Goal: Information Seeking & Learning: Learn about a topic

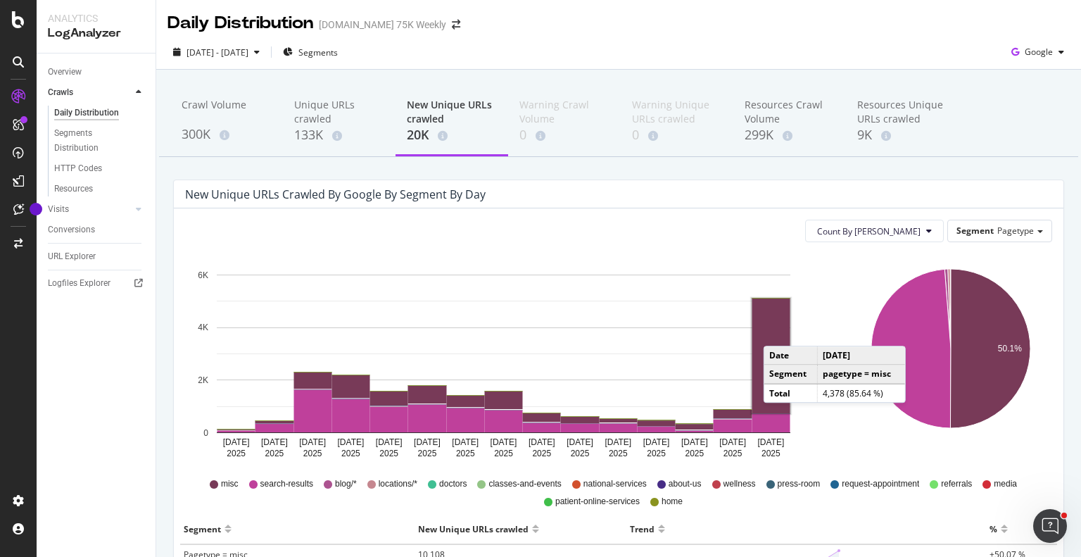
click at [778, 331] on rect "A chart." at bounding box center [771, 355] width 38 height 115
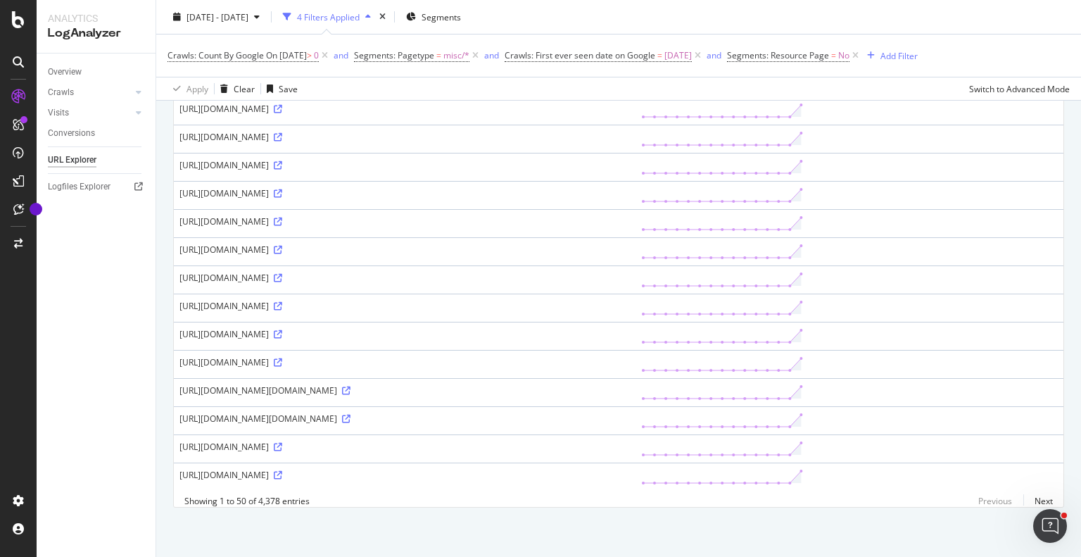
scroll to position [1280, 0]
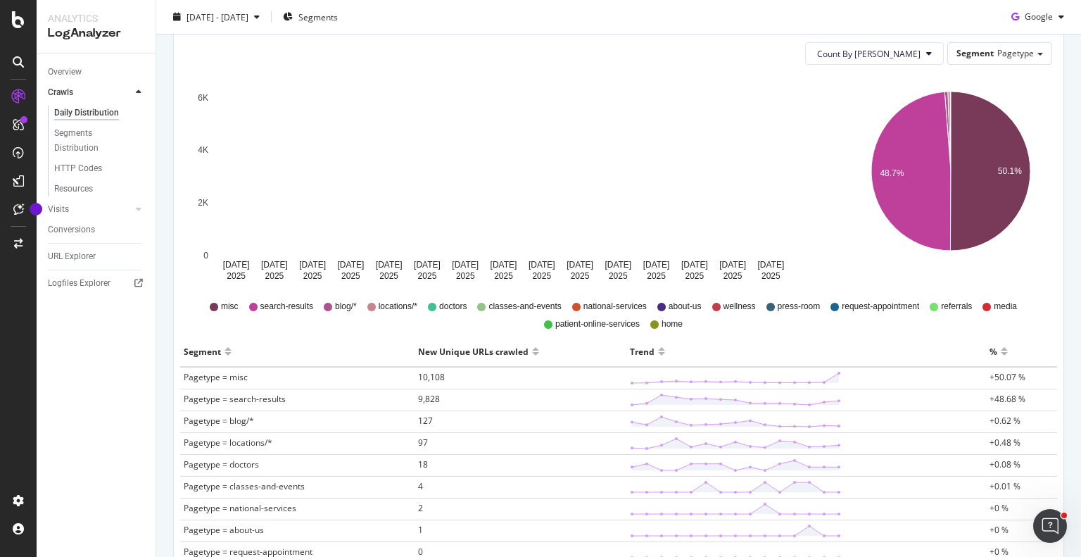
scroll to position [179, 0]
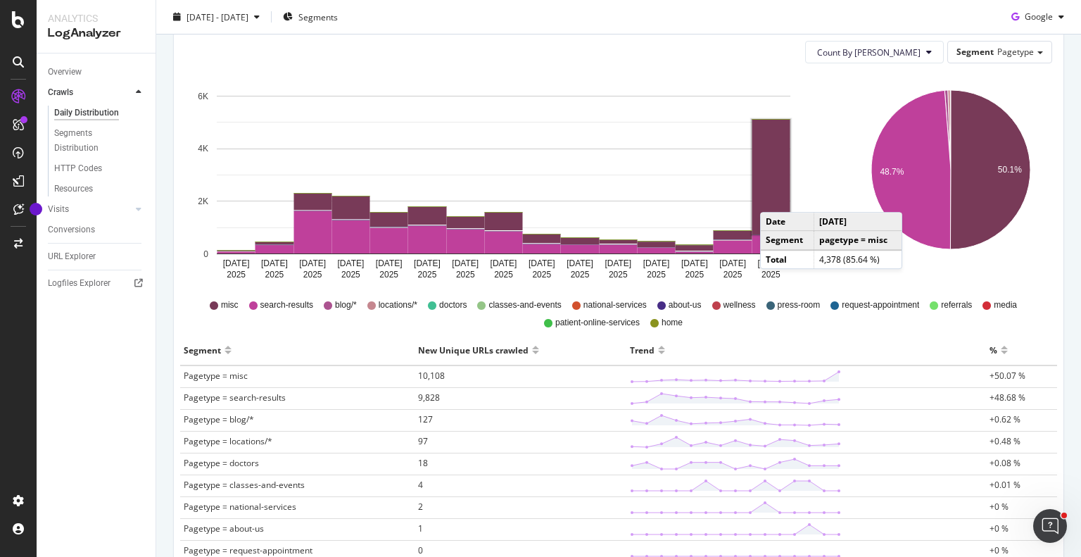
click at [774, 198] on rect "A chart." at bounding box center [771, 177] width 38 height 115
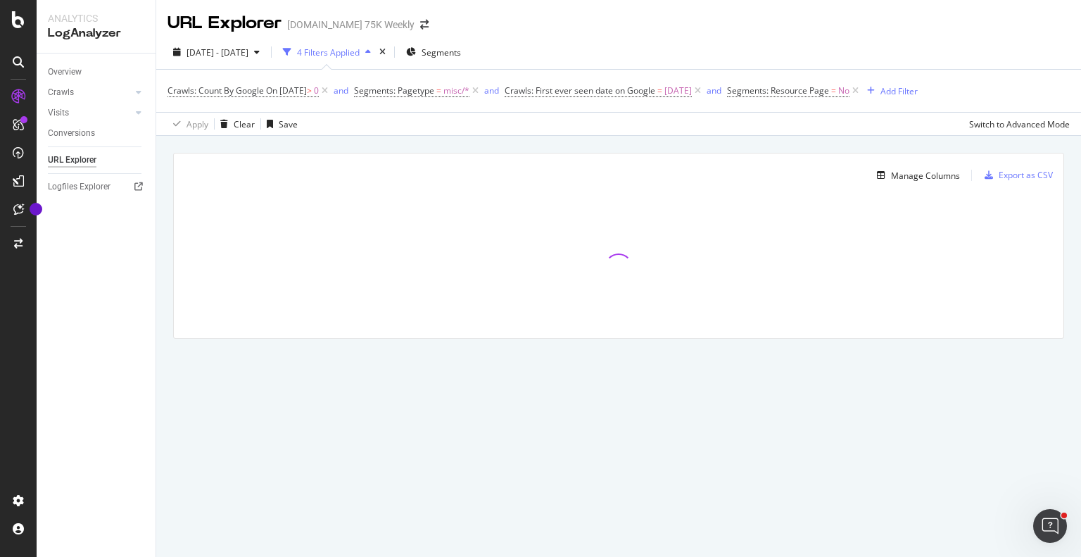
click at [580, 172] on div "Manage Columns" at bounding box center [572, 175] width 776 height 17
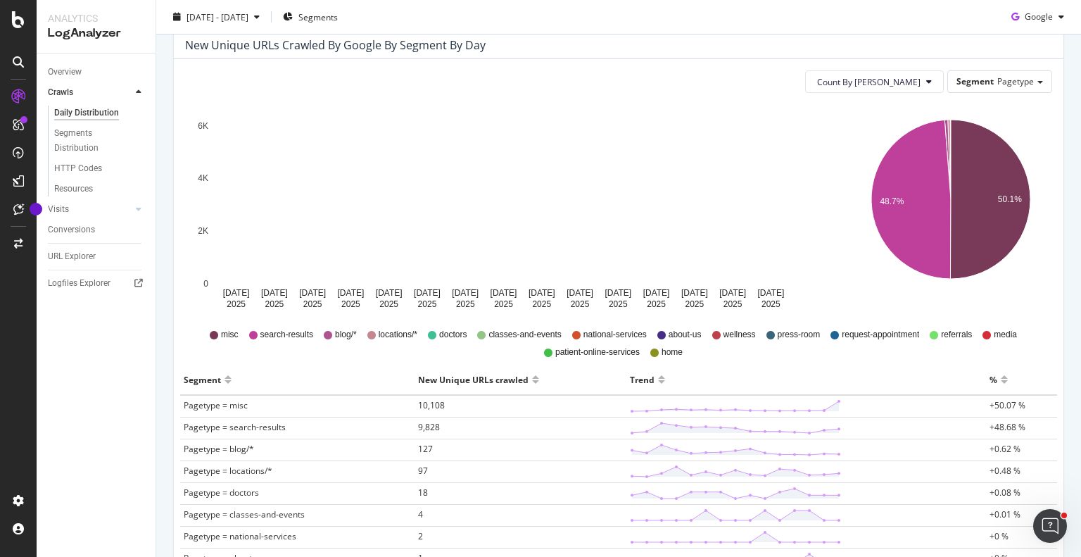
scroll to position [148, 0]
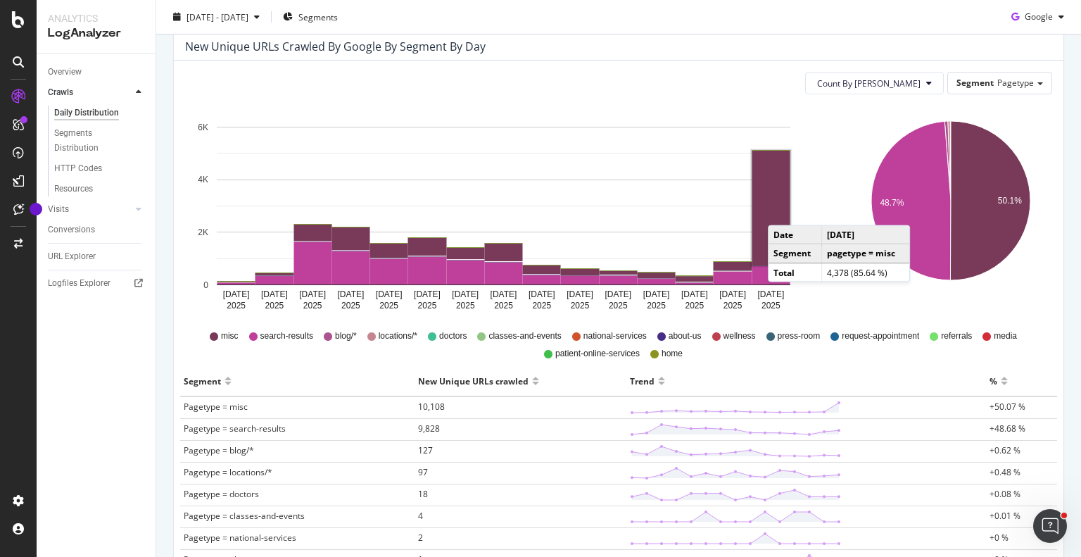
click at [782, 210] on rect "A chart." at bounding box center [771, 208] width 38 height 115
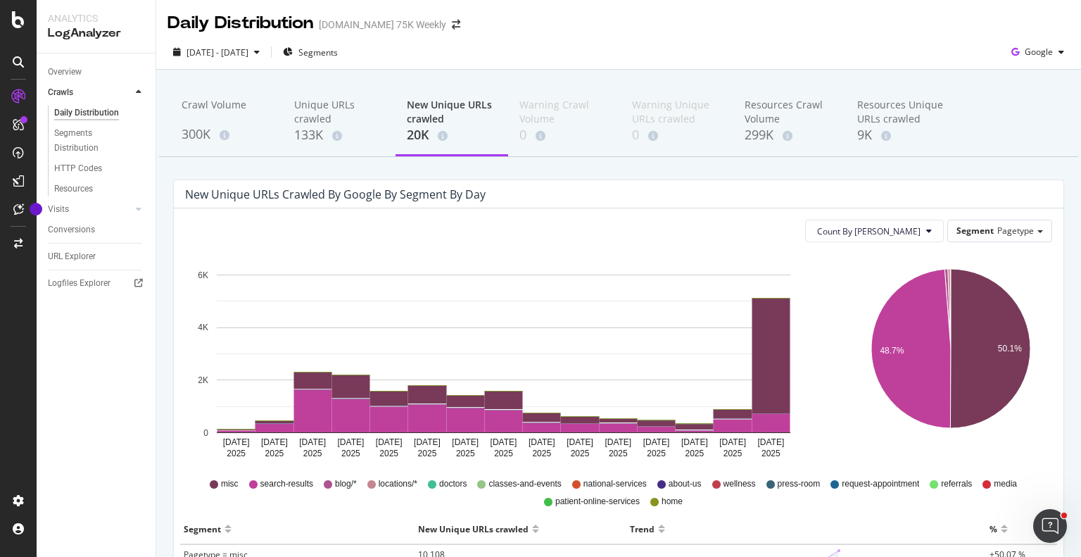
click at [171, 180] on div "New Unique URLs crawled by google by Segment by Day Count By Day Segment Pagety…" at bounding box center [619, 557] width 912 height 756
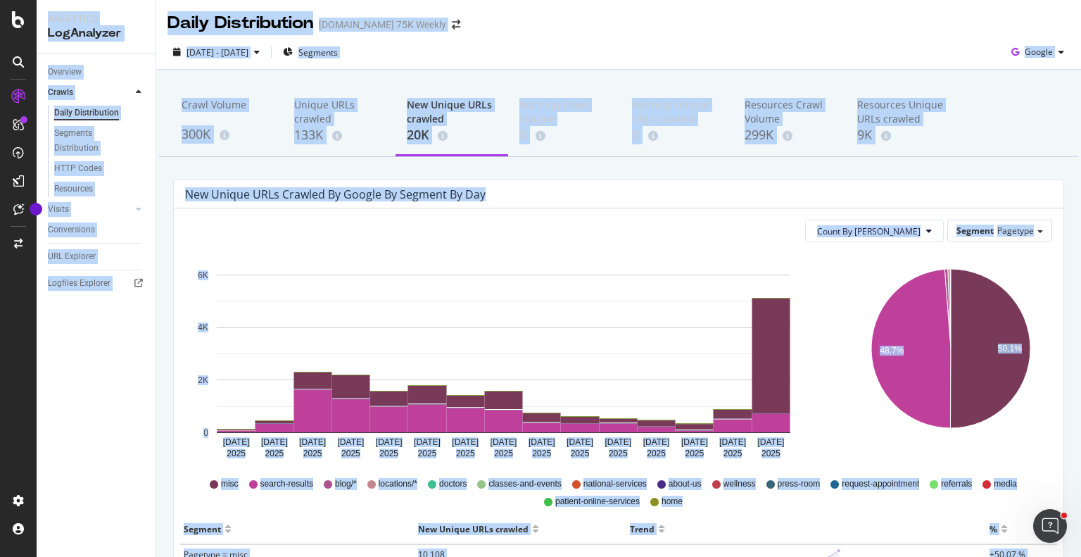
copy div "Analytics LogAnalyzer Overview Crawls Daily Distribution Segments Distribution …"
click at [169, 244] on div "New Unique URLs crawled by google by Segment by Day Count By Day Segment Pagety…" at bounding box center [619, 557] width 912 height 756
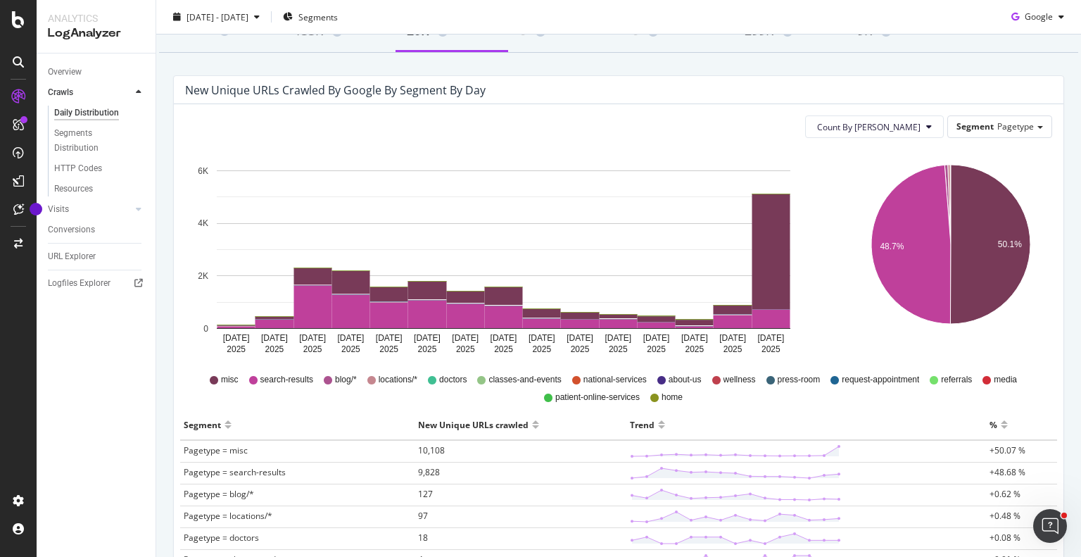
scroll to position [104, 0]
